Goal: Task Accomplishment & Management: Use online tool/utility

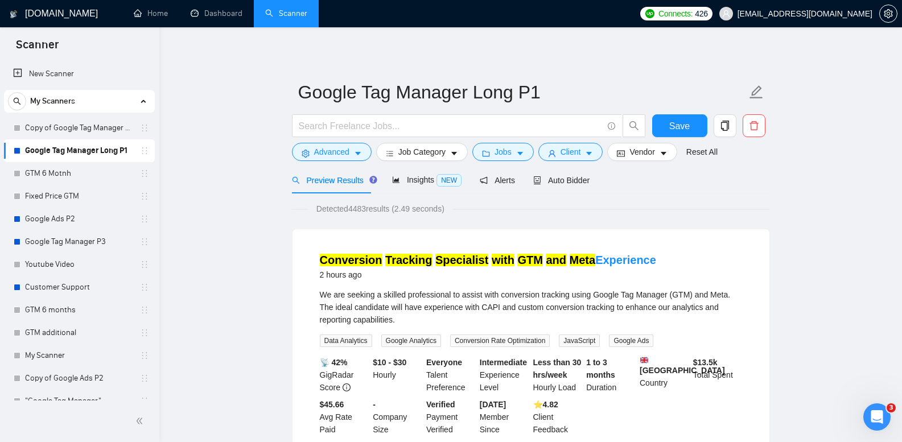
click at [91, 129] on link "Copy of Google Tag Manager Long P1" at bounding box center [79, 128] width 108 height 23
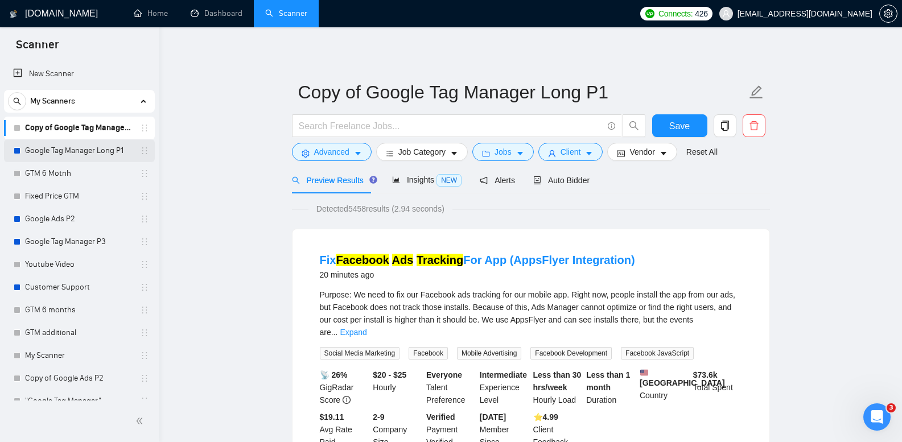
click at [118, 143] on link "Google Tag Manager Long P1" at bounding box center [79, 150] width 108 height 23
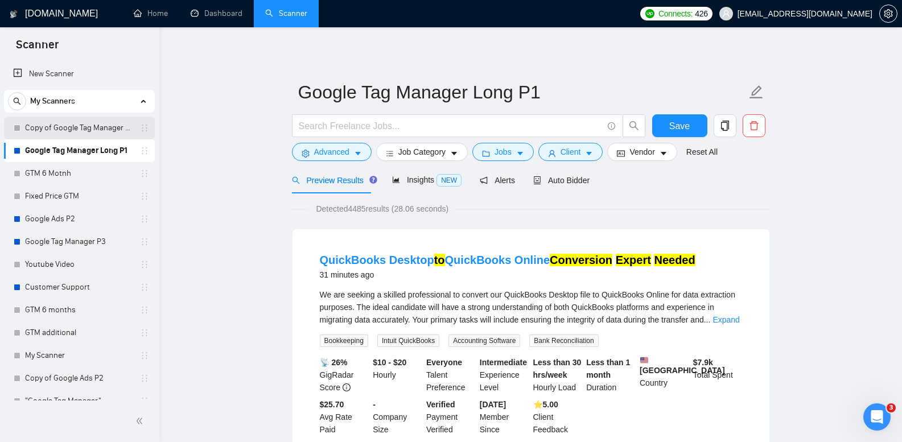
click at [92, 127] on link "Copy of Google Tag Manager Long P1" at bounding box center [79, 128] width 108 height 23
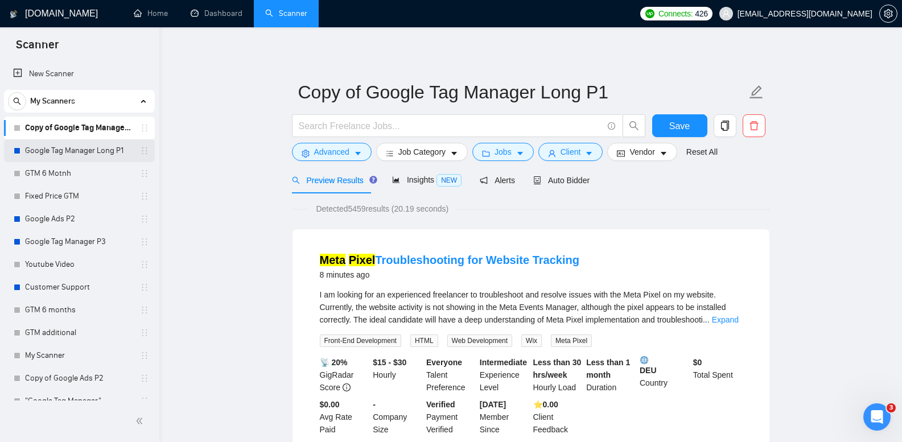
click at [87, 150] on link "Google Tag Manager Long P1" at bounding box center [79, 150] width 108 height 23
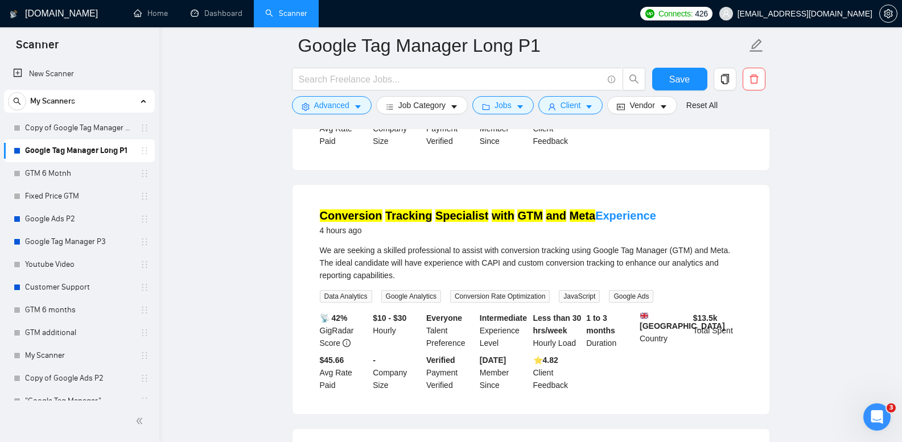
scroll to position [207, 0]
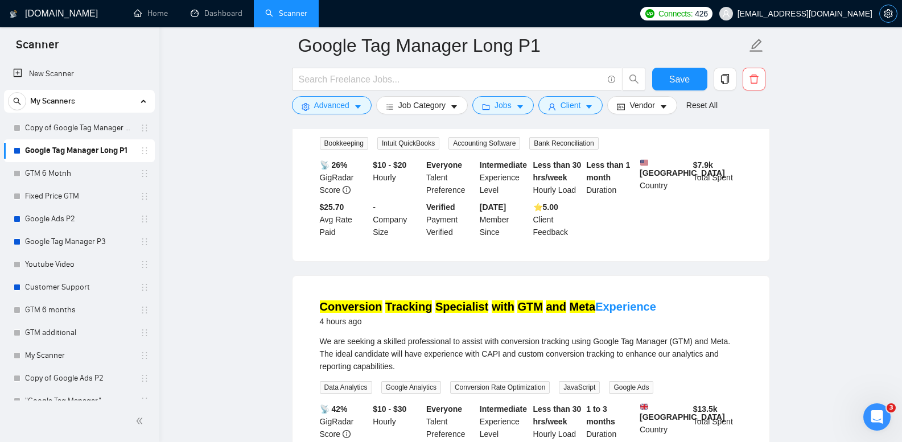
click at [890, 12] on icon "setting" at bounding box center [888, 13] width 9 height 9
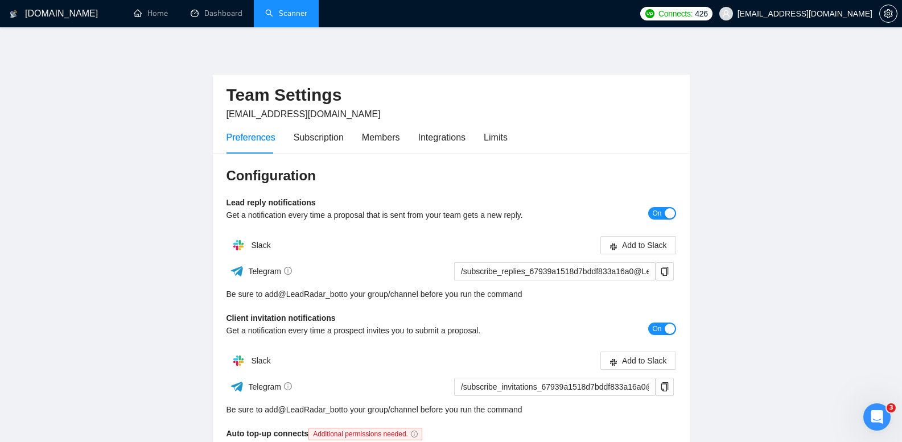
click at [285, 17] on link "Scanner" at bounding box center [286, 14] width 42 height 10
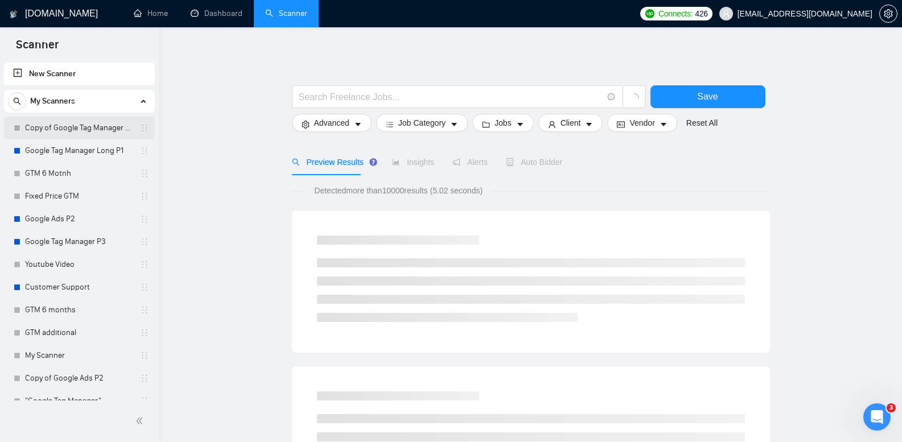
click at [102, 125] on link "Copy of Google Tag Manager Long P1" at bounding box center [79, 128] width 108 height 23
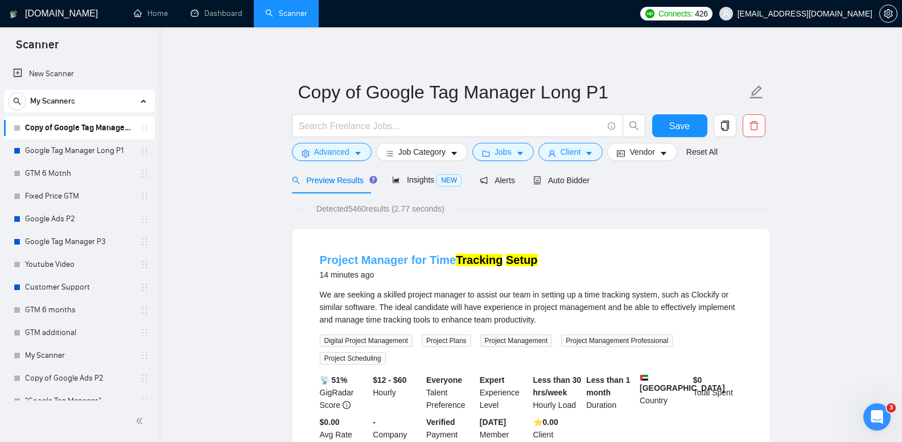
click at [456, 261] on mark "Tracking" at bounding box center [479, 260] width 47 height 13
click at [83, 149] on link "Google Tag Manager Long P1" at bounding box center [79, 150] width 108 height 23
